Goal: Transaction & Acquisition: Purchase product/service

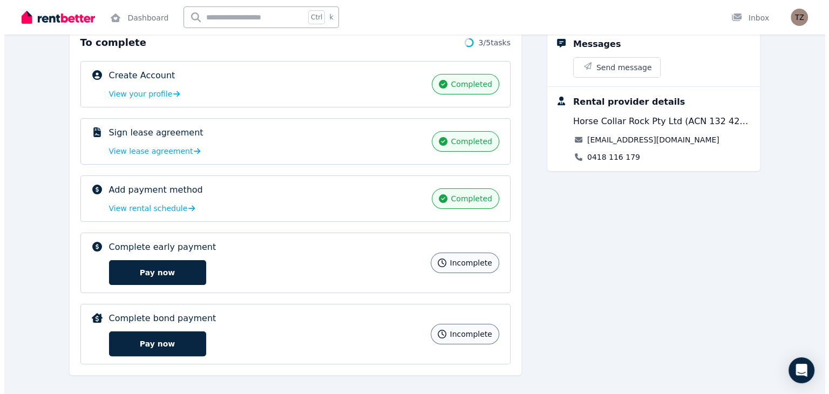
scroll to position [167, 0]
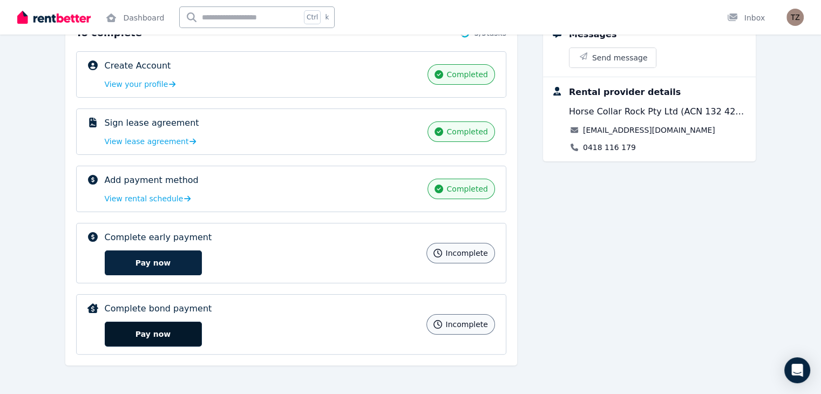
click at [105, 338] on button "Pay now" at bounding box center [153, 334] width 97 height 25
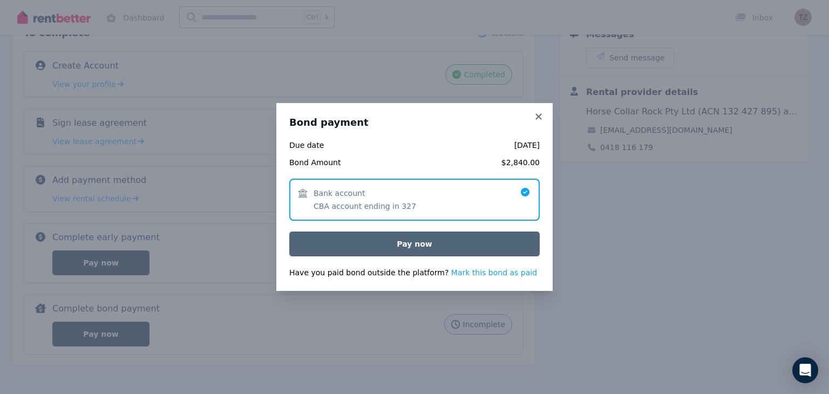
click at [421, 241] on button "Pay now" at bounding box center [414, 244] width 250 height 25
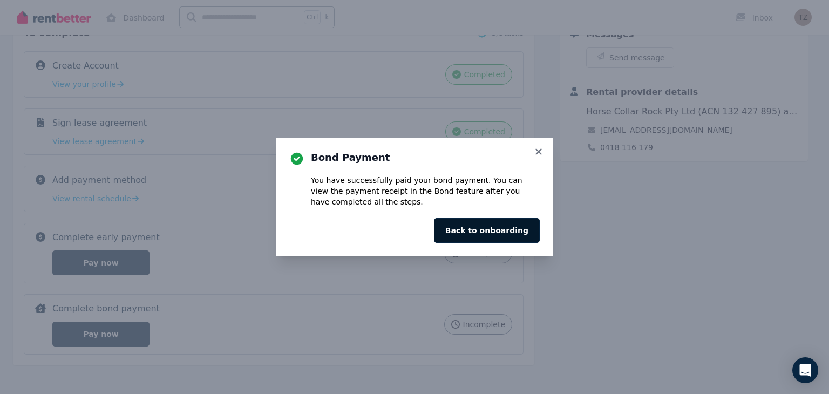
click at [484, 234] on button "Back to onboarding" at bounding box center [487, 230] width 106 height 25
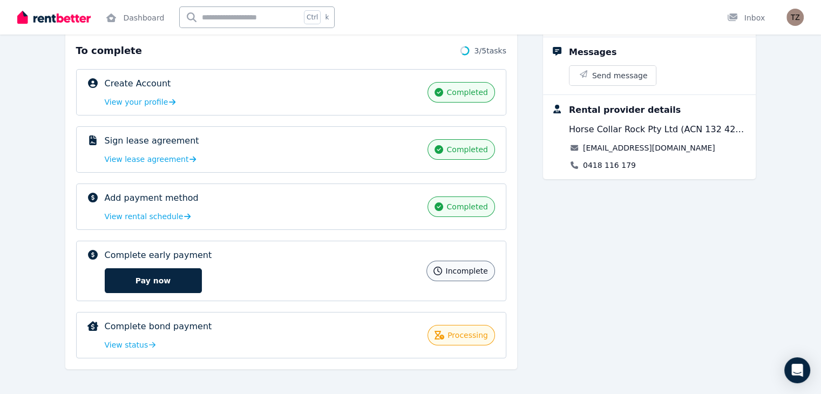
scroll to position [153, 0]
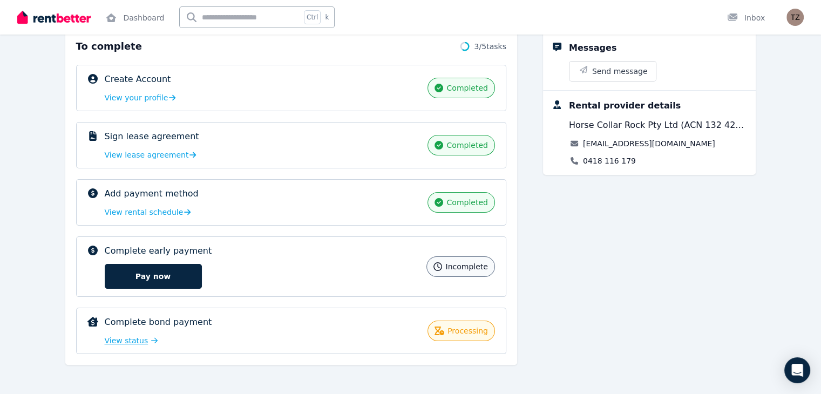
click at [105, 341] on span "View status" at bounding box center [127, 340] width 44 height 11
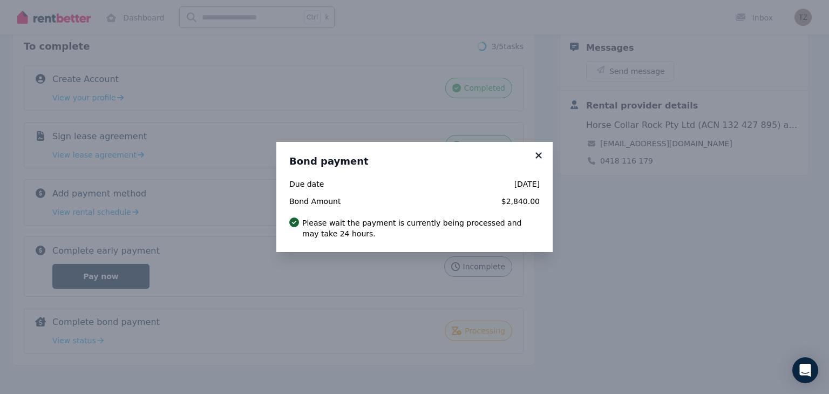
click at [539, 154] on icon at bounding box center [538, 156] width 11 height 10
